Goal: Use online tool/utility: Utilize a website feature to perform a specific function

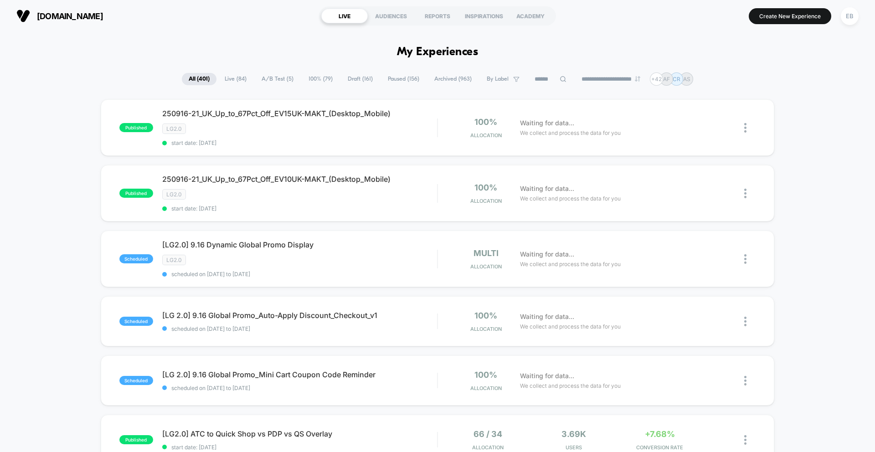
click at [545, 81] on input at bounding box center [551, 79] width 46 height 11
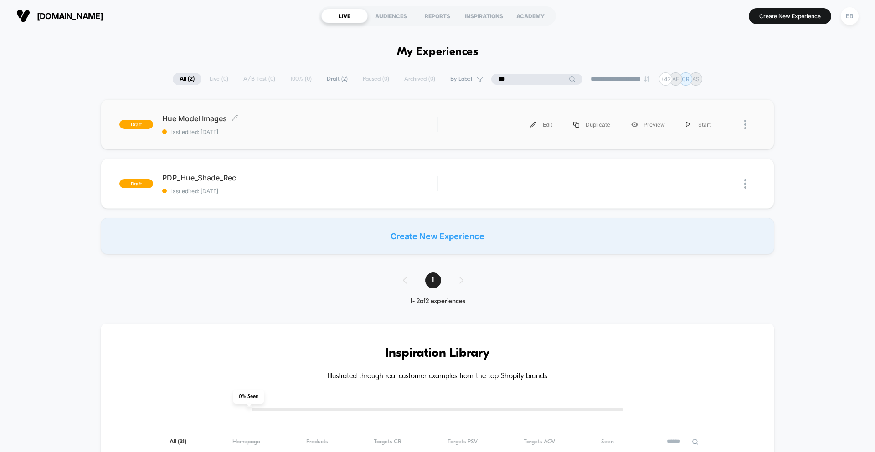
type input "***"
click at [378, 127] on div "Hue Model Images Click to edit experience details Click to edit experience deta…" at bounding box center [299, 124] width 275 height 21
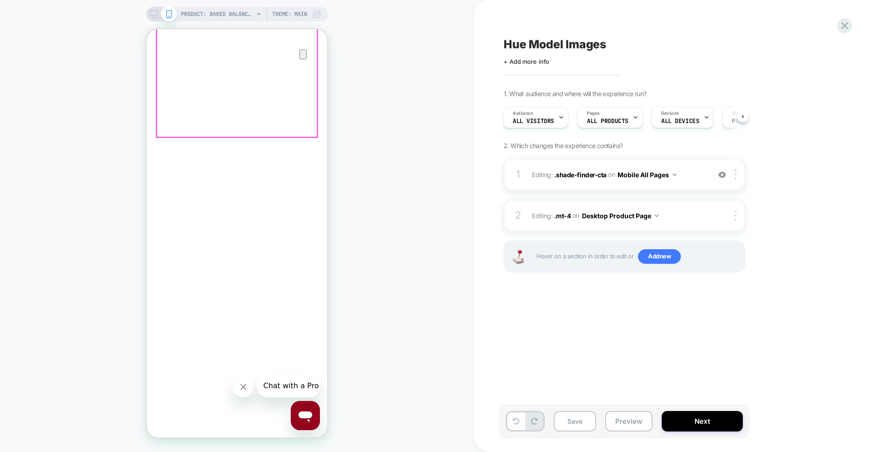
scroll to position [243, 0]
click at [178, 263] on div at bounding box center [177, 264] width 41 height 8
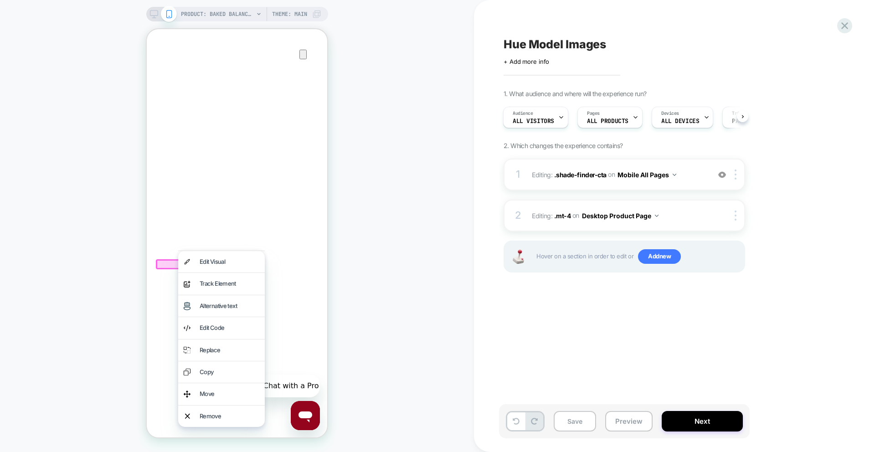
click at [169, 263] on div at bounding box center [177, 264] width 43 height 10
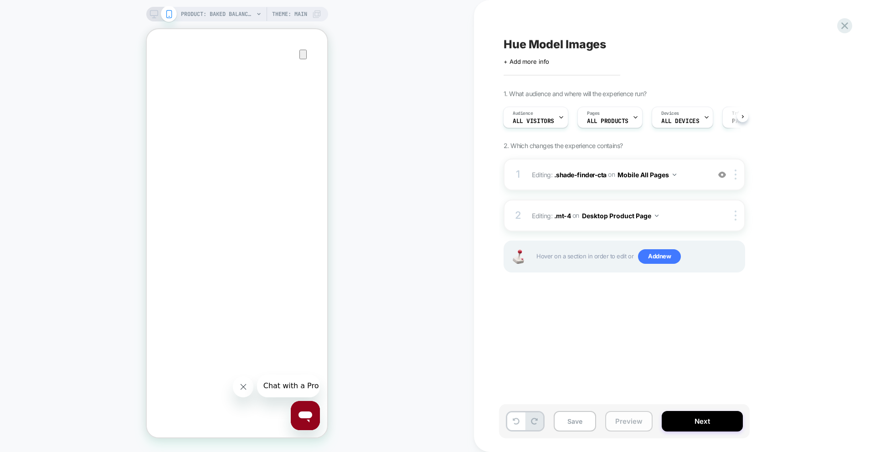
click at [611, 414] on button "Preview" at bounding box center [628, 421] width 47 height 21
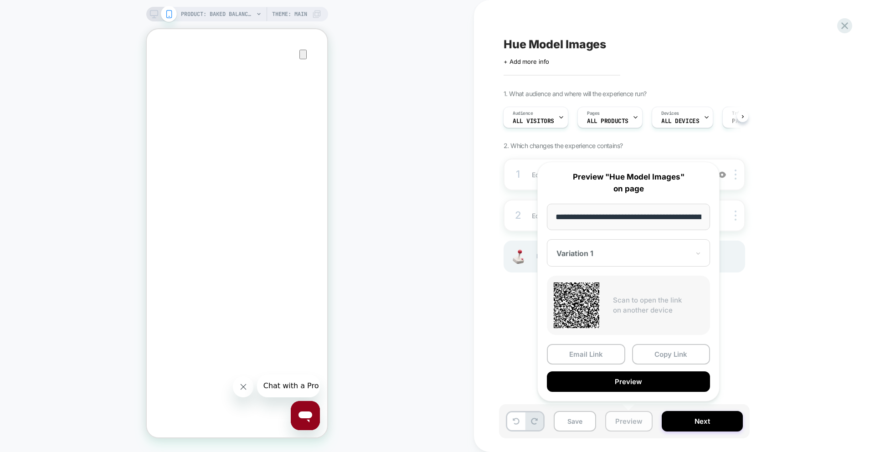
scroll to position [0, 260]
click at [609, 378] on button "Preview" at bounding box center [628, 382] width 163 height 21
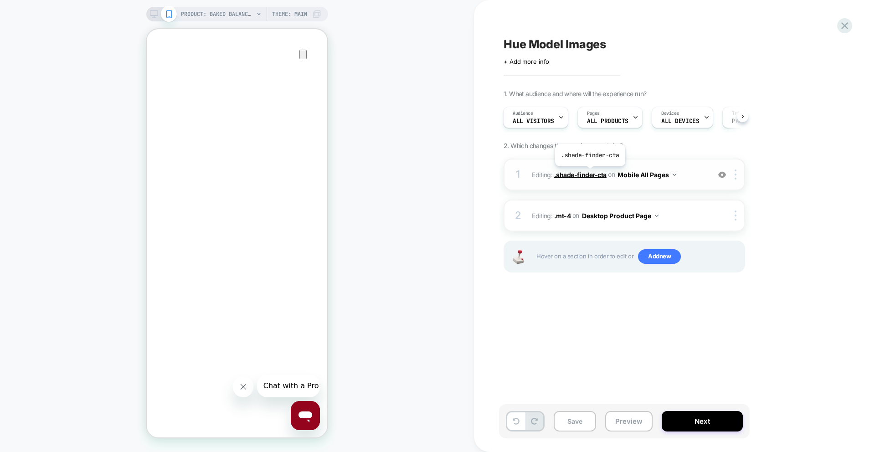
click at [589, 173] on span ".shade-finder-cta" at bounding box center [580, 174] width 52 height 8
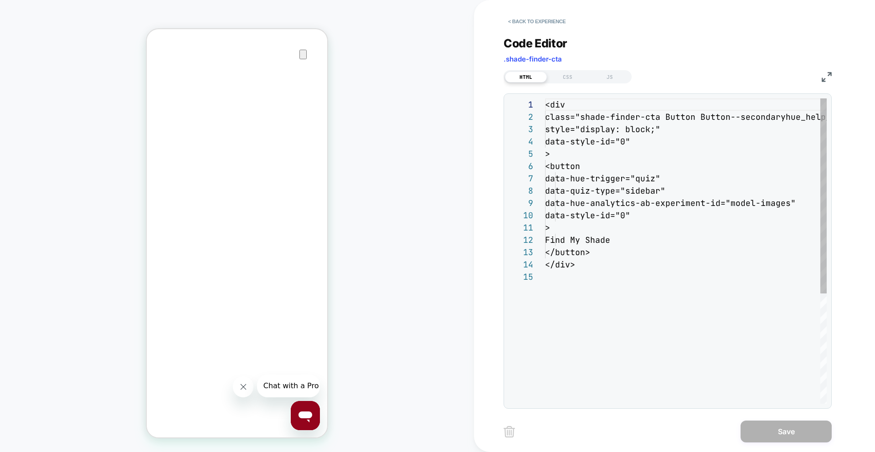
scroll to position [123, 0]
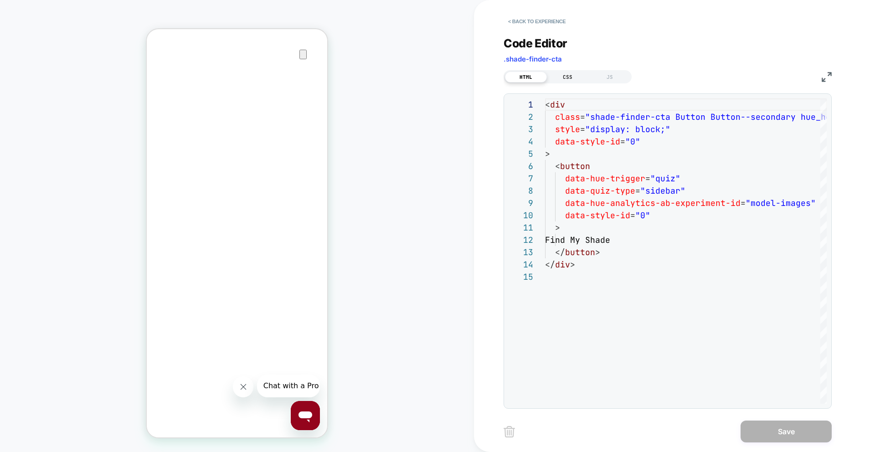
click at [567, 78] on div "CSS" at bounding box center [568, 77] width 42 height 11
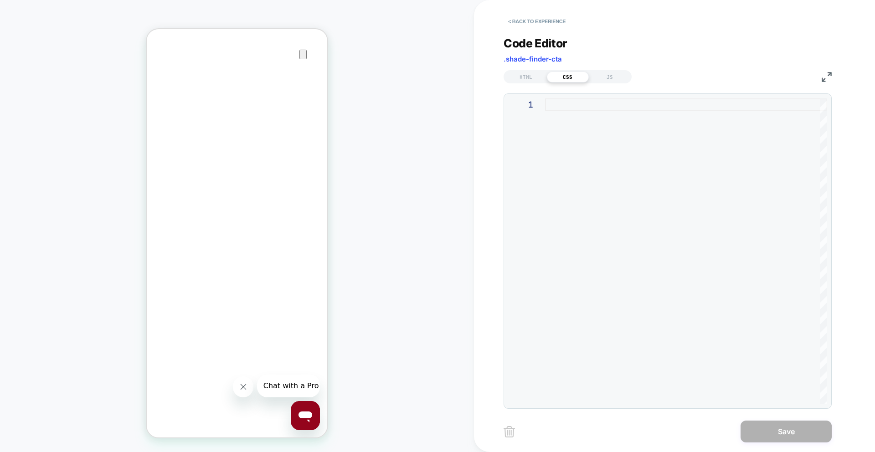
click at [568, 118] on div at bounding box center [686, 250] width 282 height 305
click at [527, 82] on div "HTML" at bounding box center [526, 77] width 42 height 11
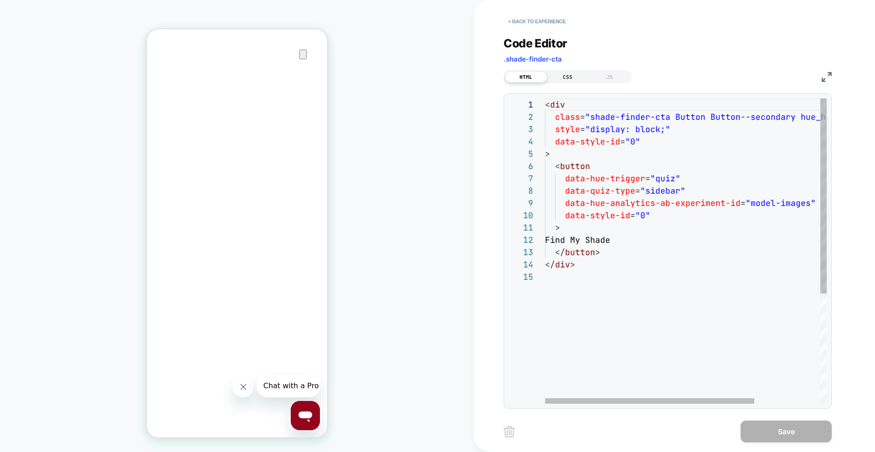
click at [573, 77] on div "CSS" at bounding box center [568, 77] width 42 height 11
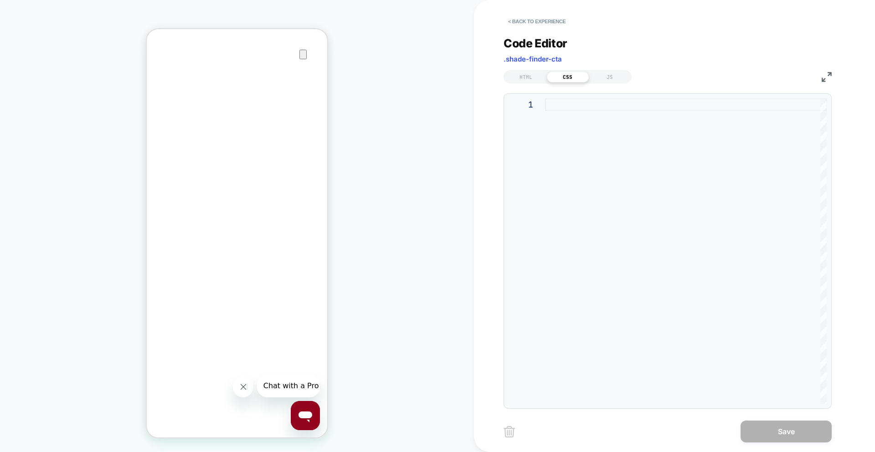
click at [575, 123] on div at bounding box center [686, 250] width 282 height 305
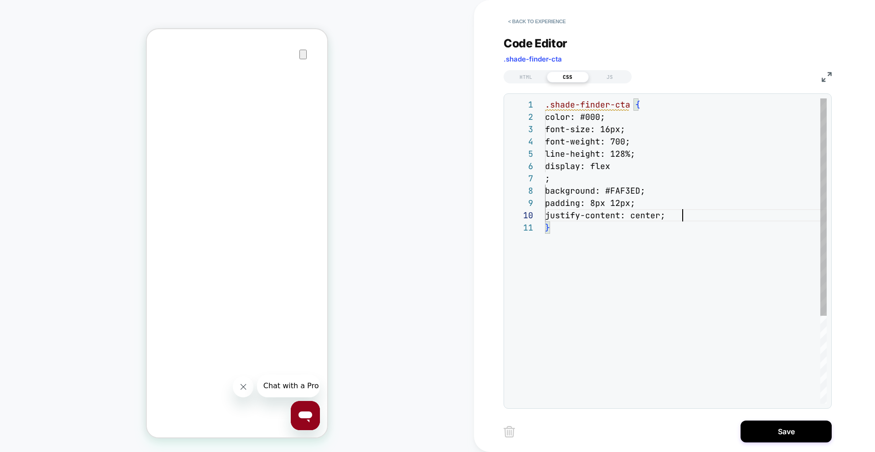
scroll to position [111, 137]
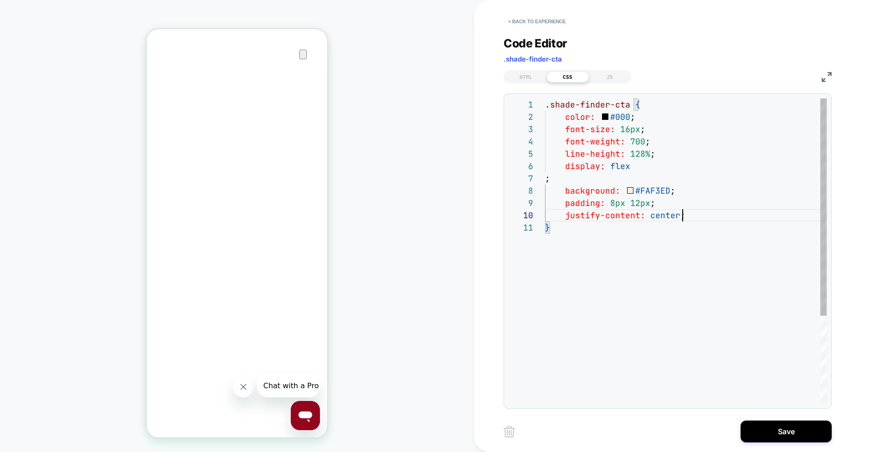
click at [547, 180] on div ".shade-finder-cta { color: #000 ; font-size: 16px ; font-weight: 700 ; line-hei…" at bounding box center [686, 312] width 282 height 429
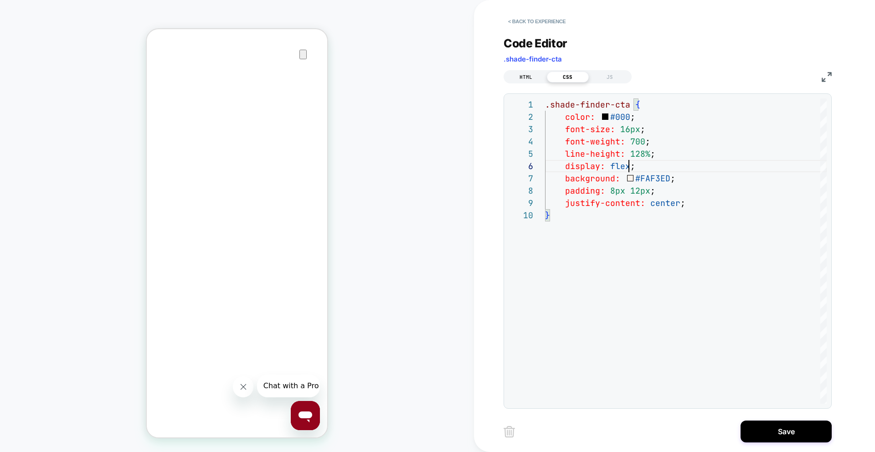
type textarea "**********"
click at [531, 78] on div "HTML" at bounding box center [526, 77] width 42 height 11
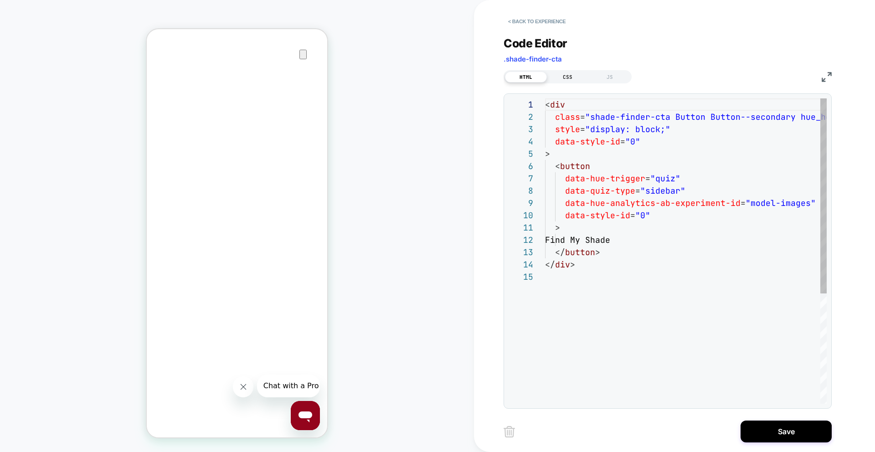
scroll to position [123, 0]
click at [566, 77] on div "CSS" at bounding box center [568, 77] width 42 height 11
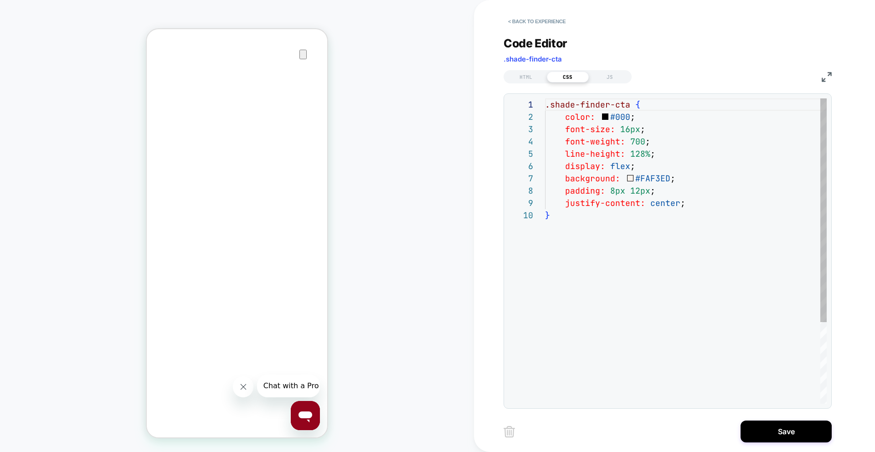
scroll to position [111, 0]
click at [531, 78] on div "HTML" at bounding box center [526, 77] width 42 height 11
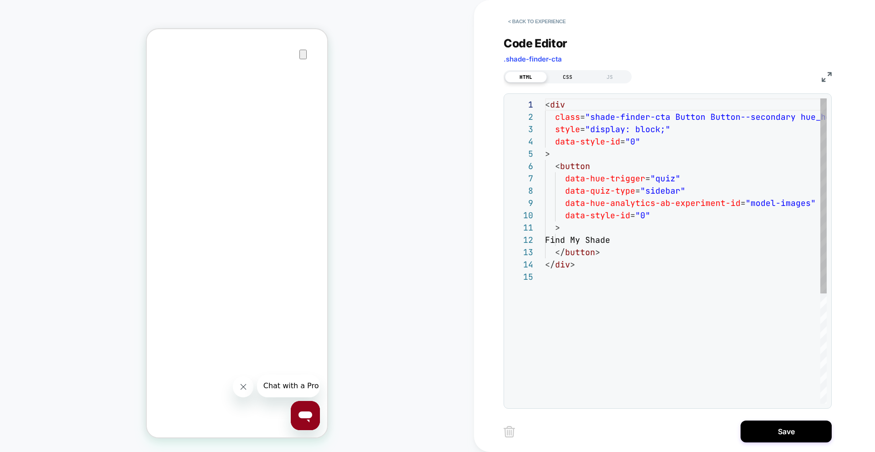
scroll to position [123, 0]
click at [559, 74] on div "CSS" at bounding box center [568, 77] width 42 height 11
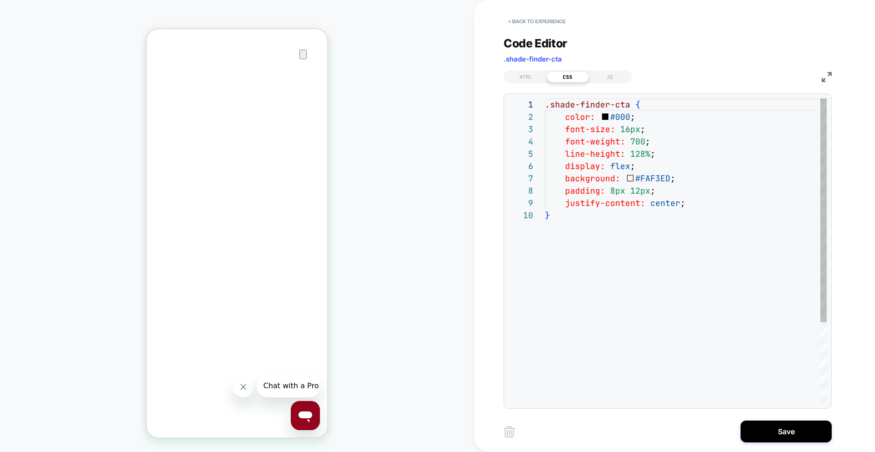
scroll to position [111, 0]
click at [527, 79] on div "HTML" at bounding box center [526, 77] width 42 height 11
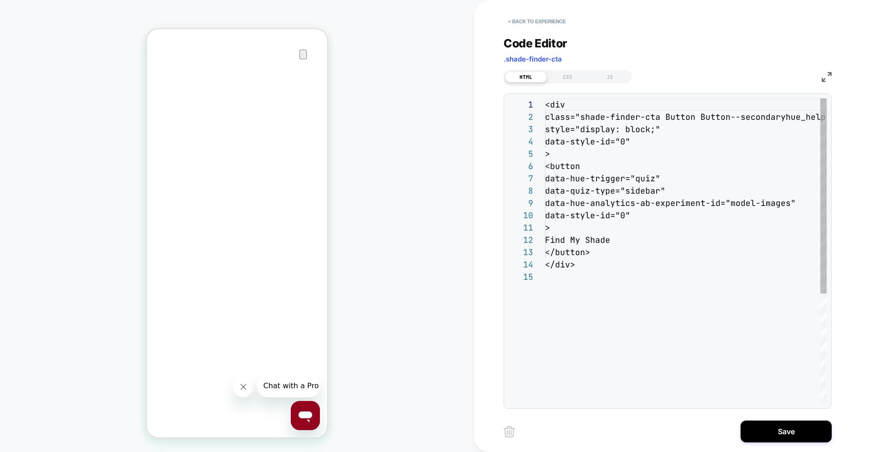
scroll to position [123, 0]
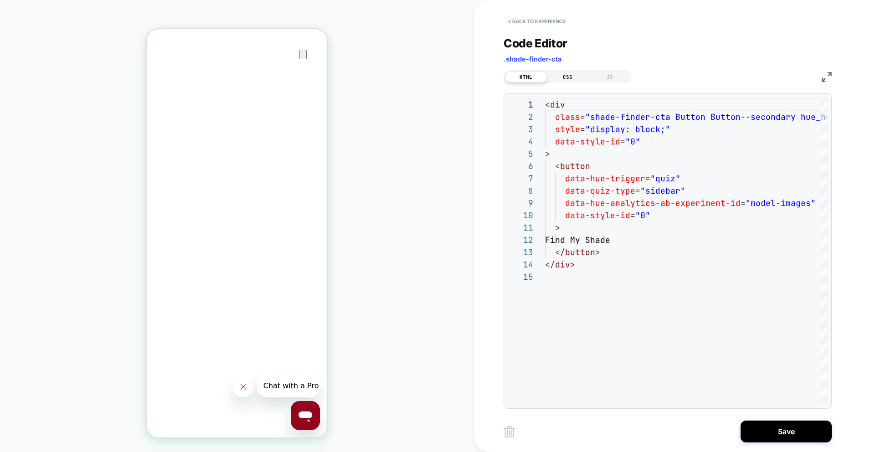
click at [560, 75] on div "CSS" at bounding box center [568, 77] width 42 height 11
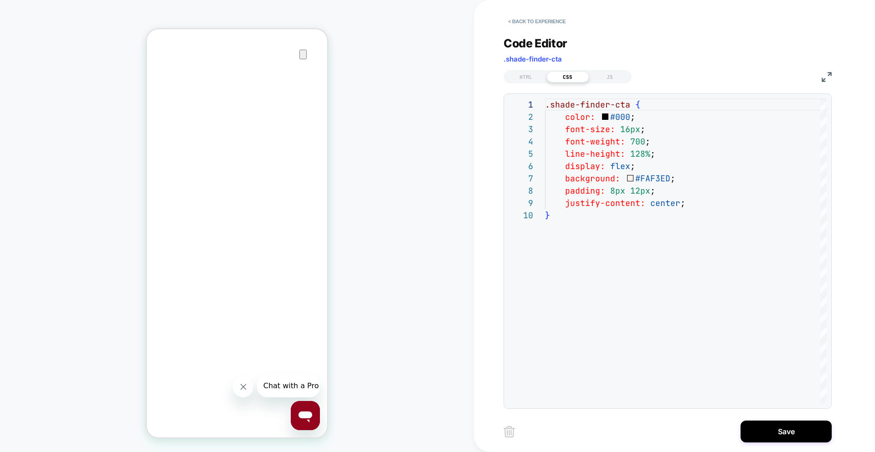
scroll to position [0, 0]
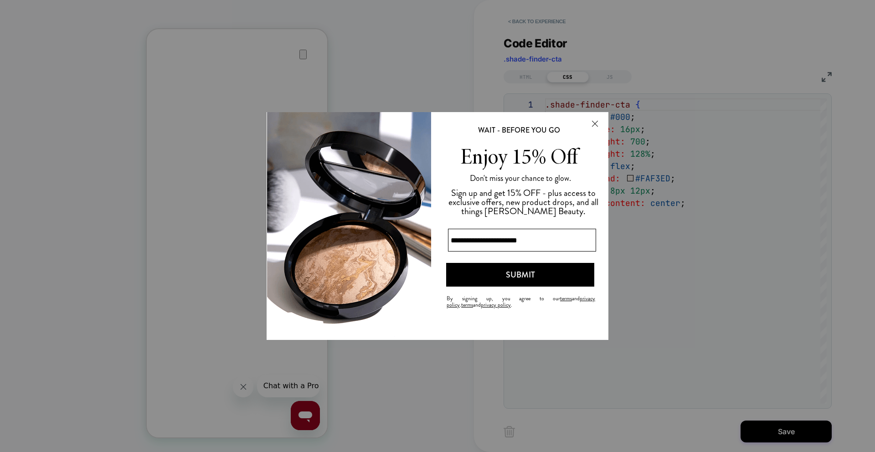
click at [599, 123] on button "Close Modal" at bounding box center [595, 124] width 25 height 22
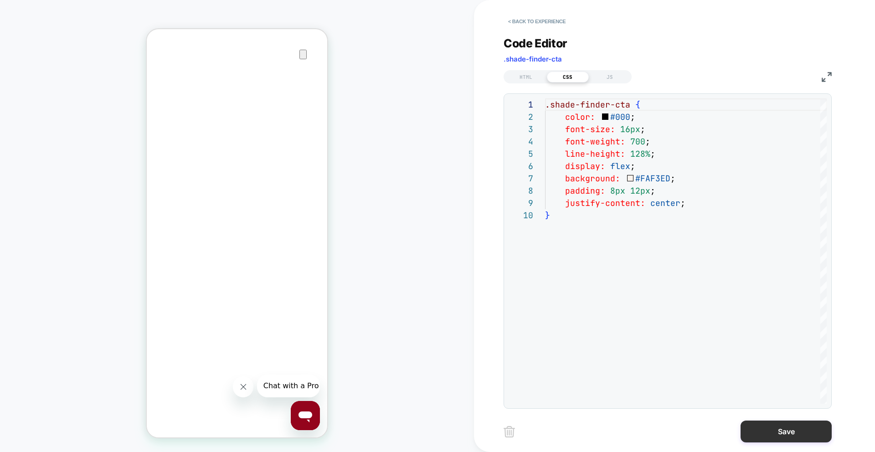
click at [769, 423] on button "Save" at bounding box center [786, 432] width 91 height 22
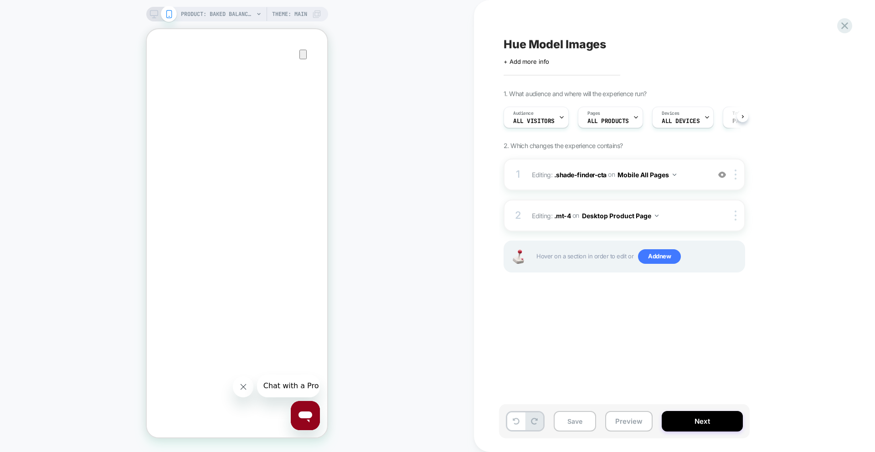
scroll to position [0, 0]
click at [575, 419] on button "Save" at bounding box center [575, 421] width 42 height 21
click at [627, 420] on button "Preview" at bounding box center [628, 421] width 47 height 21
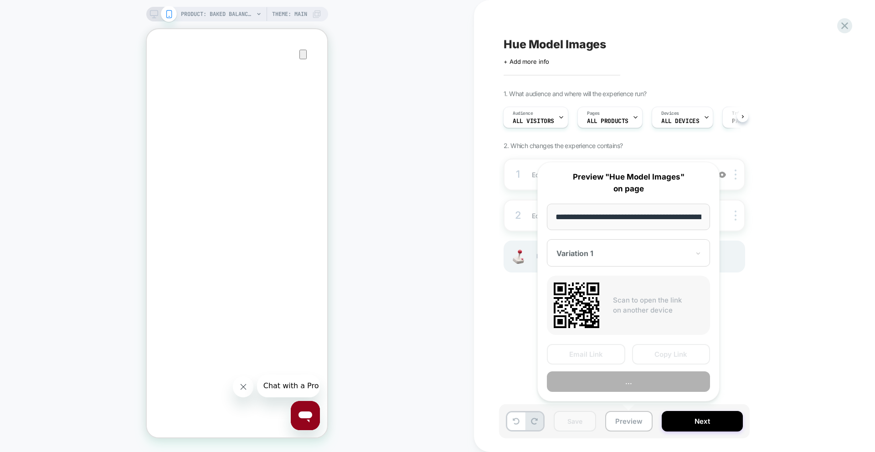
scroll to position [0, 260]
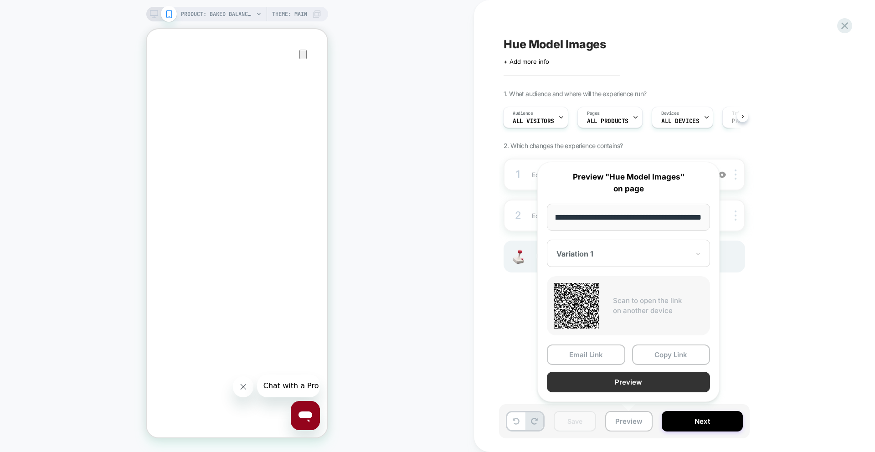
click at [618, 383] on button "Preview" at bounding box center [628, 382] width 163 height 21
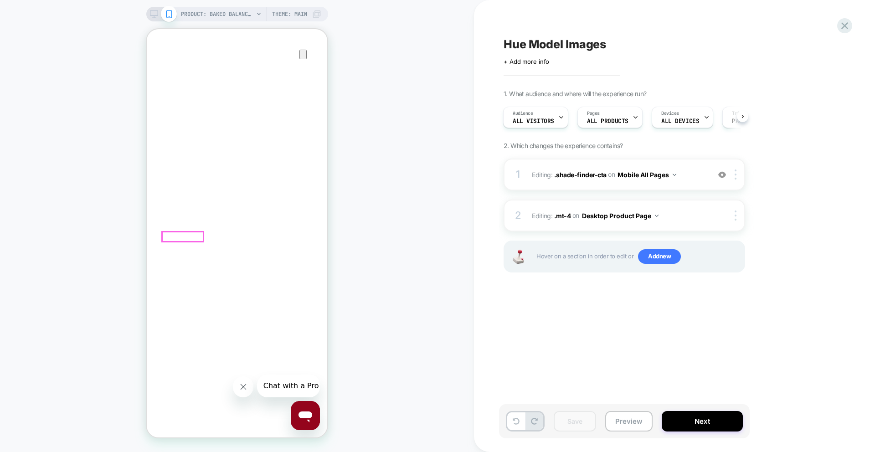
click at [615, 414] on button "Preview" at bounding box center [628, 421] width 47 height 21
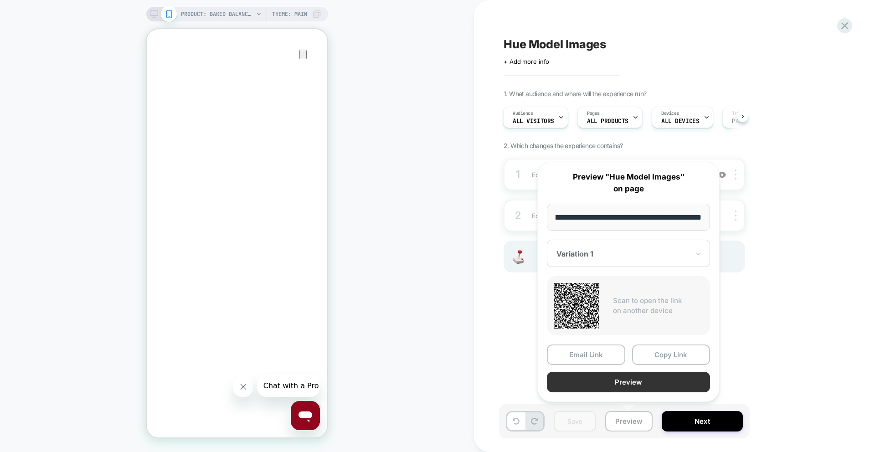
click at [613, 382] on button "Preview" at bounding box center [628, 382] width 163 height 21
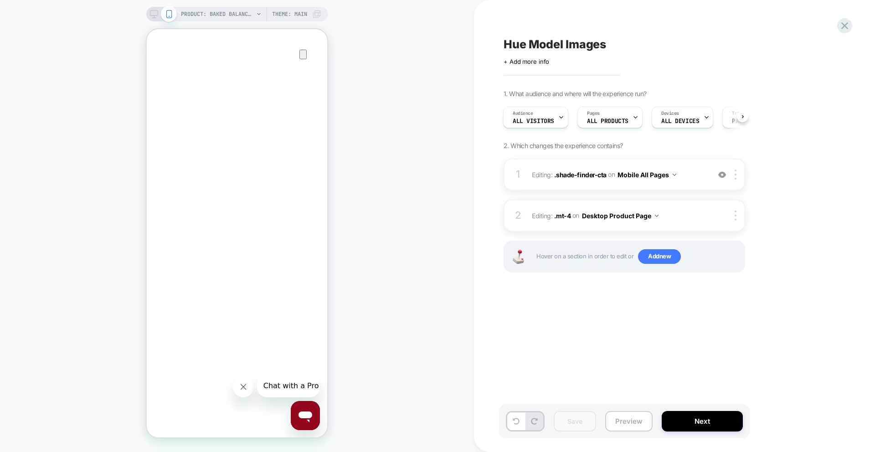
click at [630, 421] on button "Preview" at bounding box center [628, 421] width 47 height 21
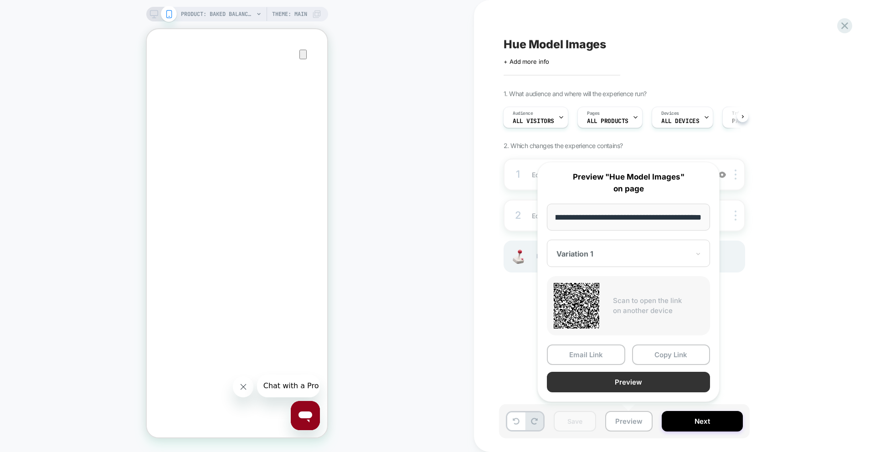
click at [623, 388] on button "Preview" at bounding box center [628, 382] width 163 height 21
